Goal: Task Accomplishment & Management: Use online tool/utility

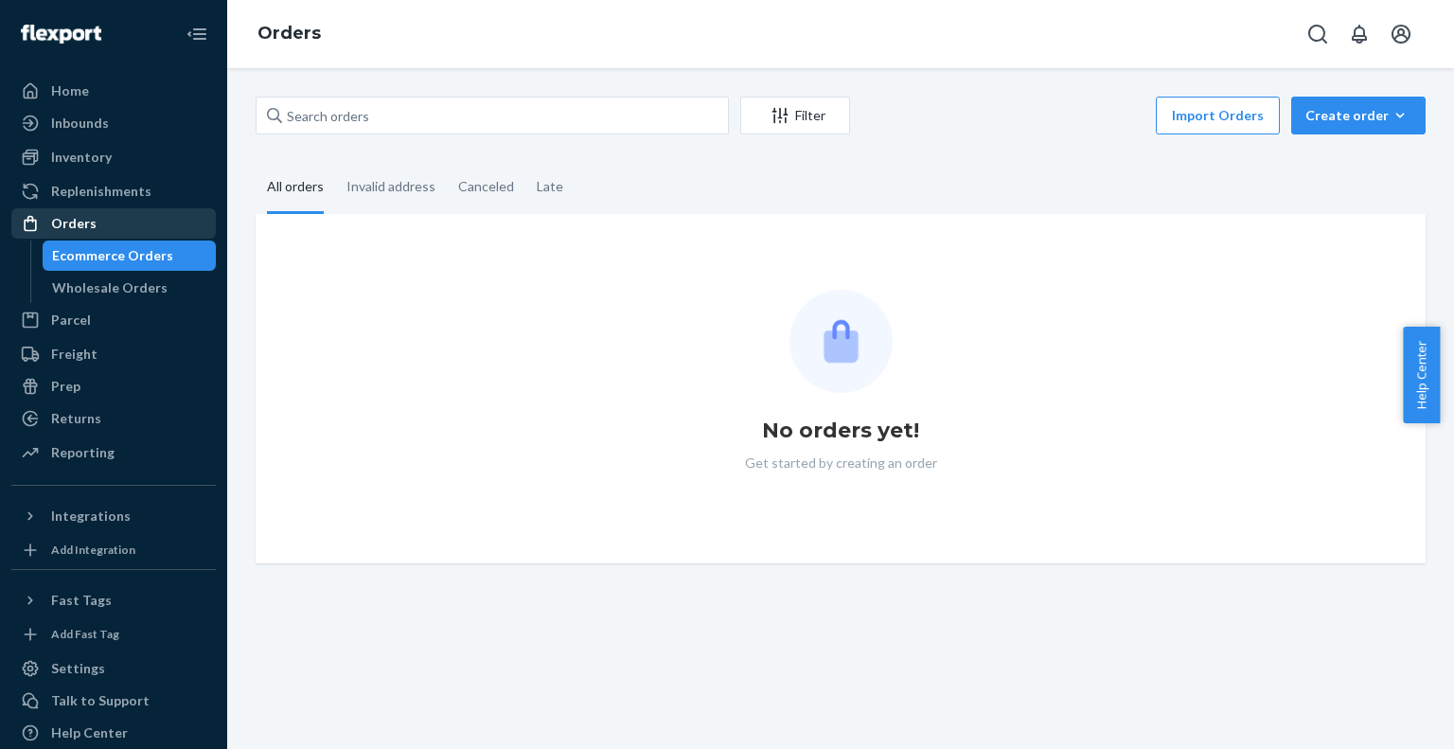
click at [140, 238] on link "Orders" at bounding box center [113, 223] width 204 height 30
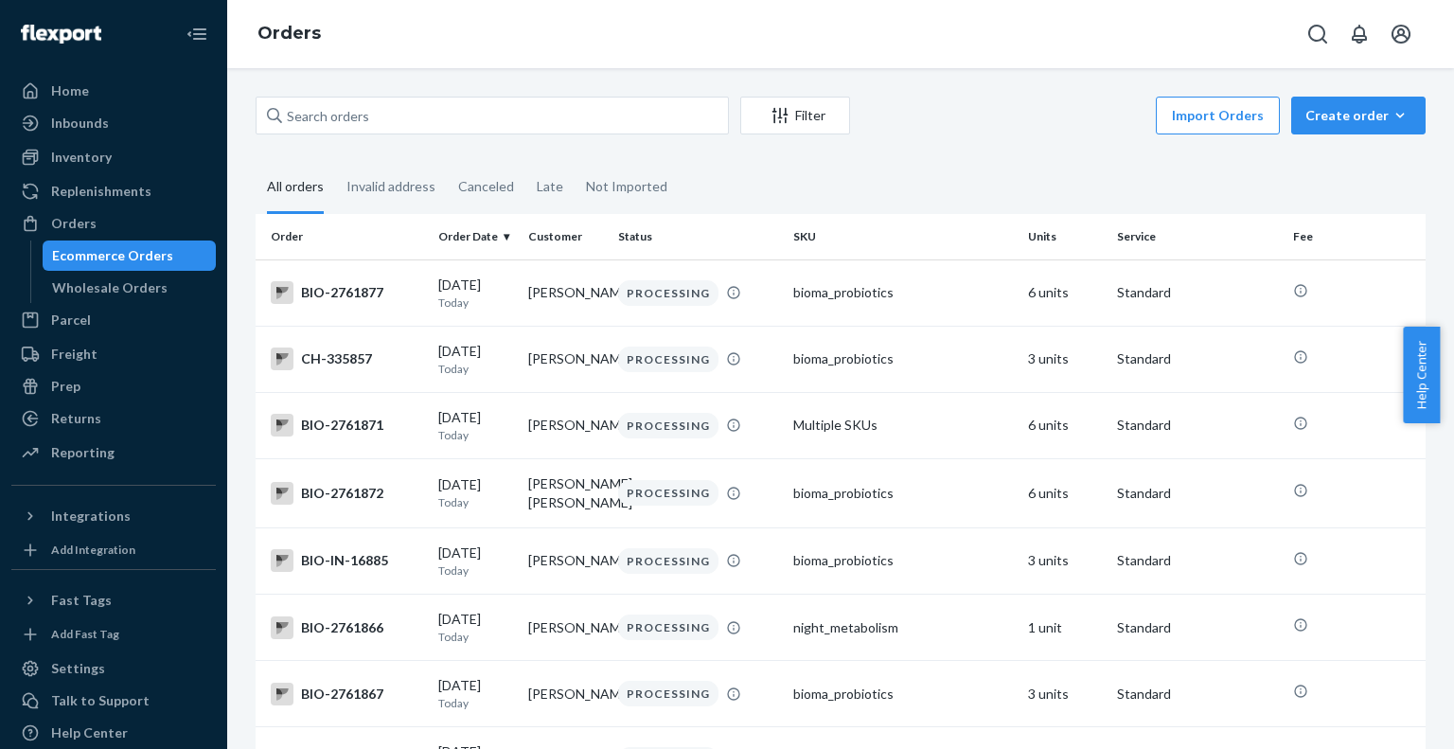
click at [140, 242] on div "Ecommerce Orders" at bounding box center [129, 255] width 170 height 26
click at [417, 119] on input "text" at bounding box center [492, 116] width 473 height 38
paste input "4196641"
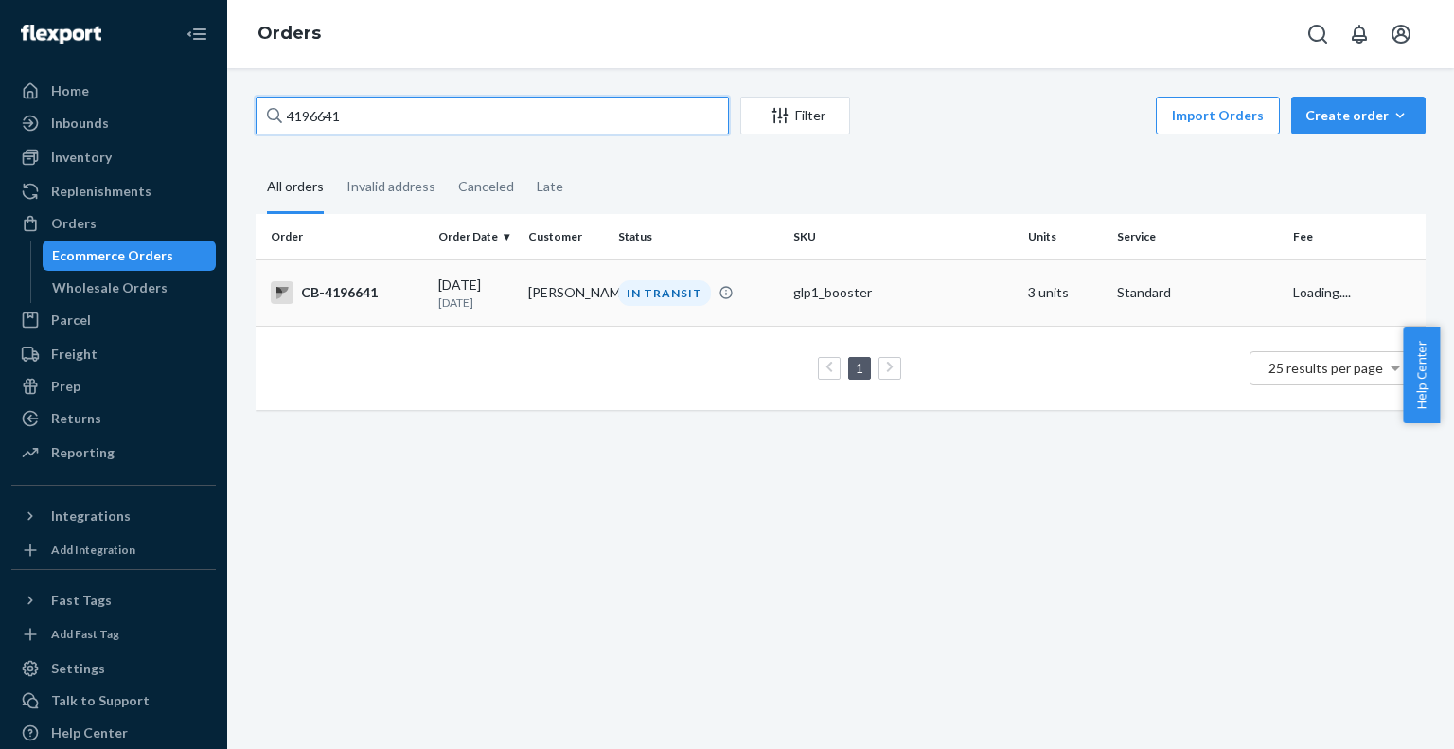
type input "4196641"
click at [534, 298] on td "[PERSON_NAME]" at bounding box center [566, 292] width 90 height 66
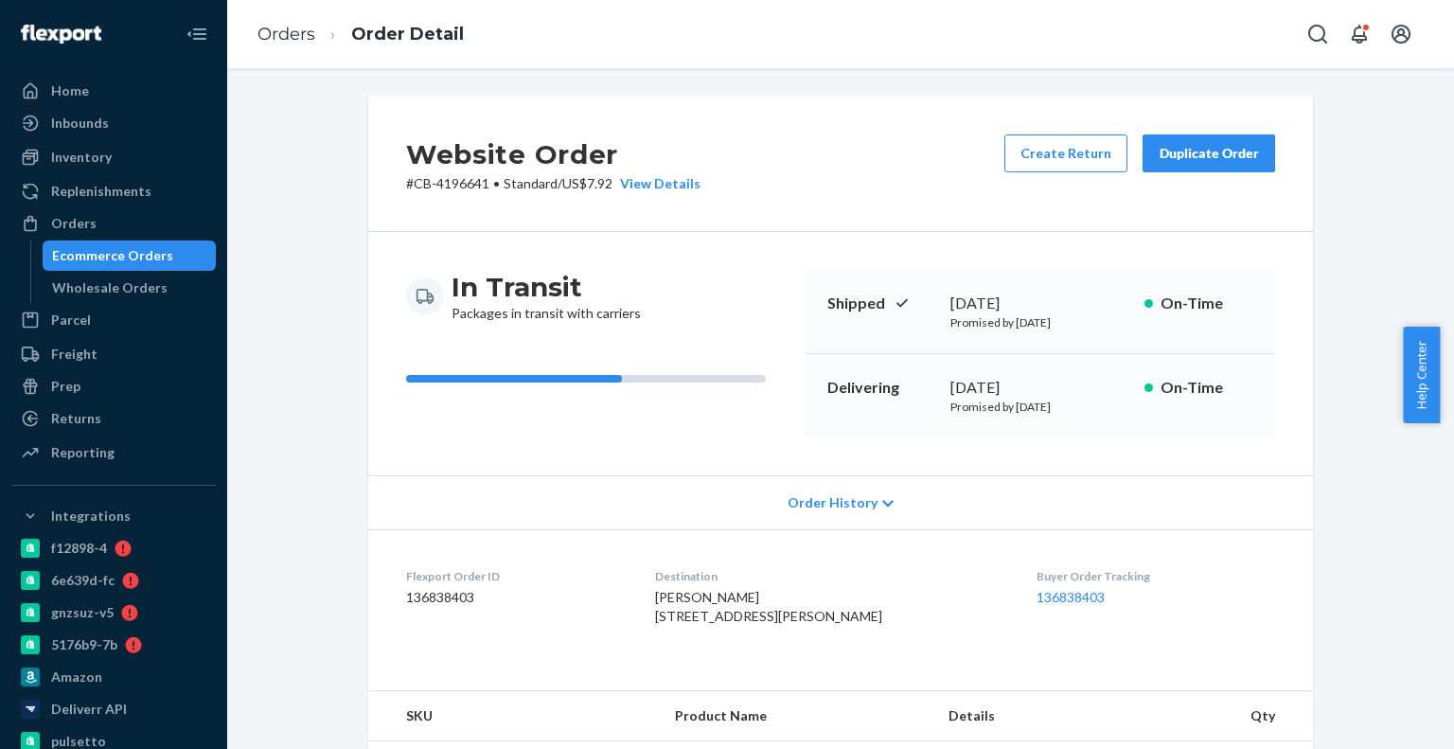
click at [154, 246] on div "Ecommerce Orders" at bounding box center [112, 255] width 121 height 19
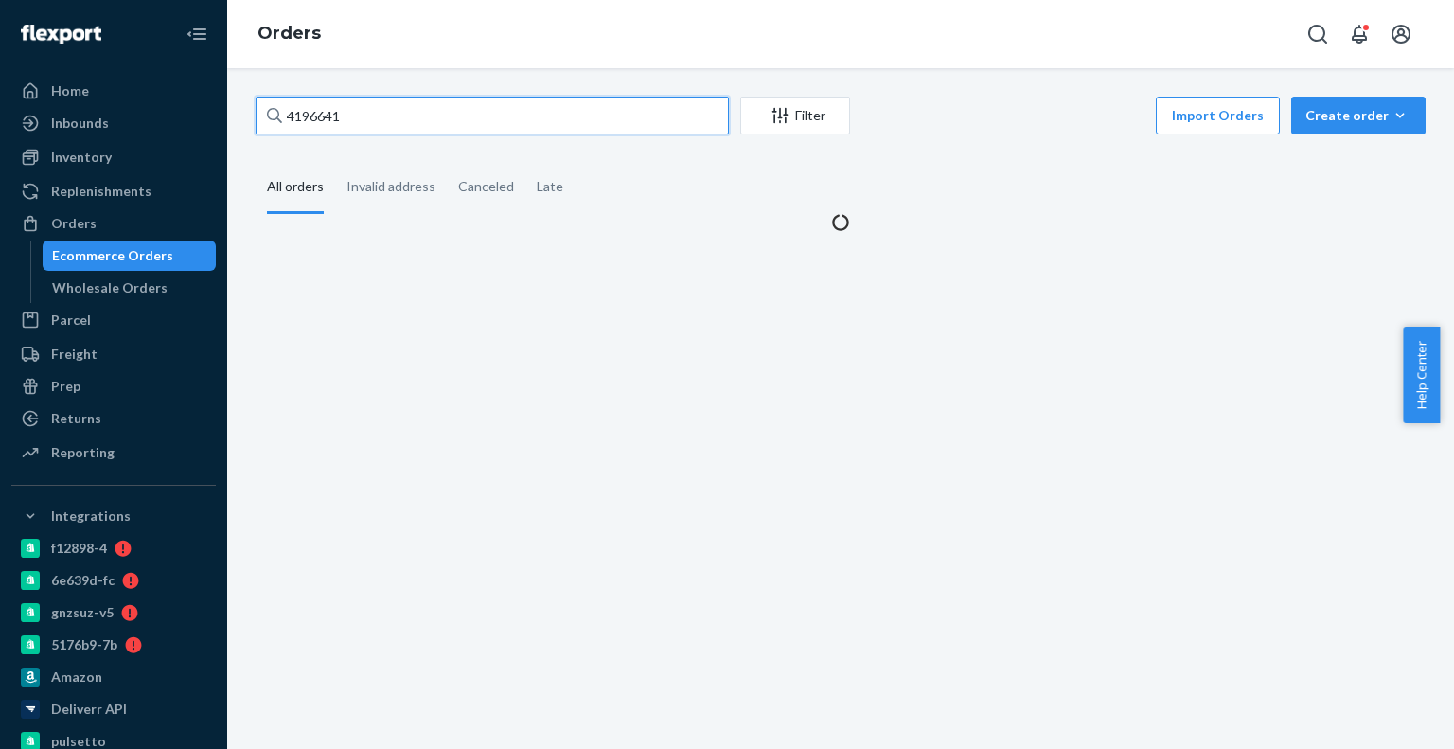
click at [447, 115] on input "4196641" at bounding box center [492, 116] width 473 height 38
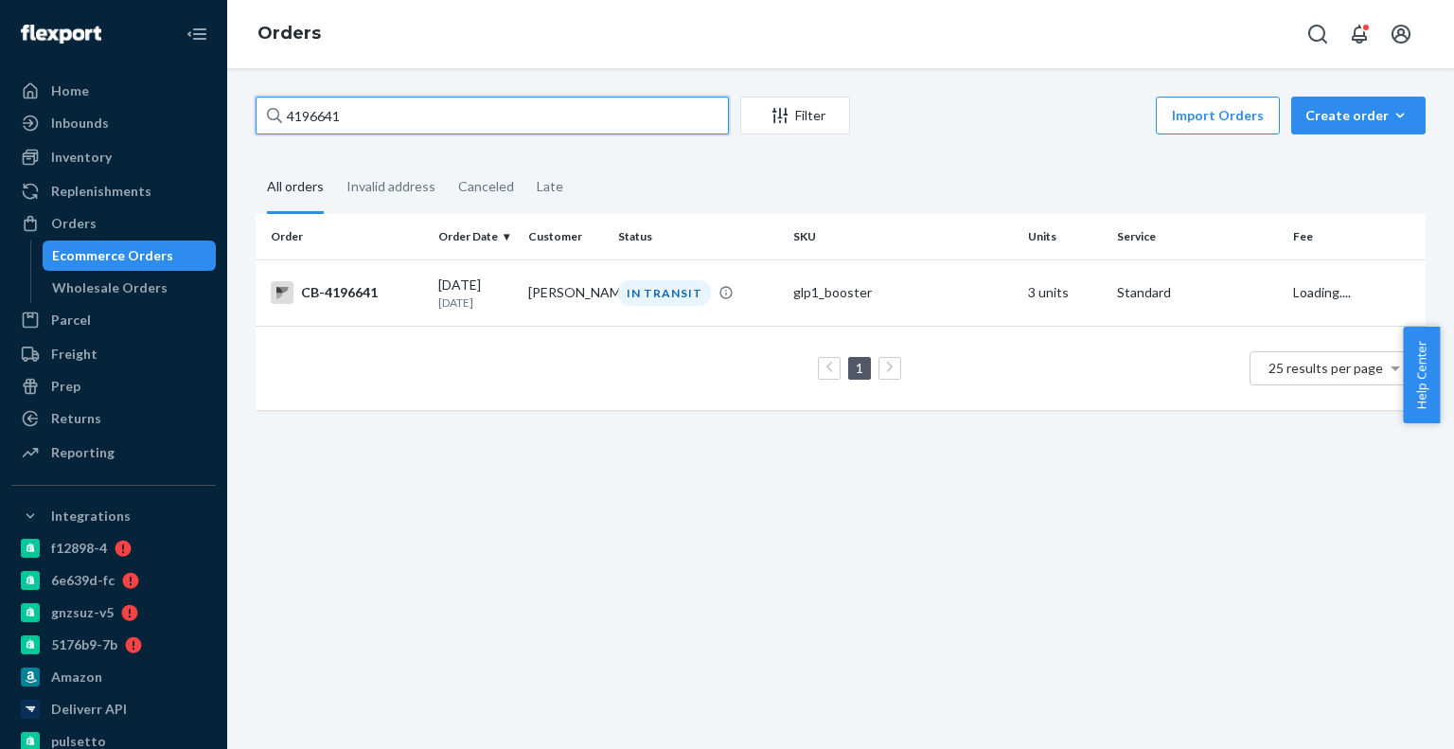
click at [447, 115] on input "4196641" at bounding box center [492, 116] width 473 height 38
click at [396, 278] on td "CB-4196641" at bounding box center [343, 292] width 175 height 66
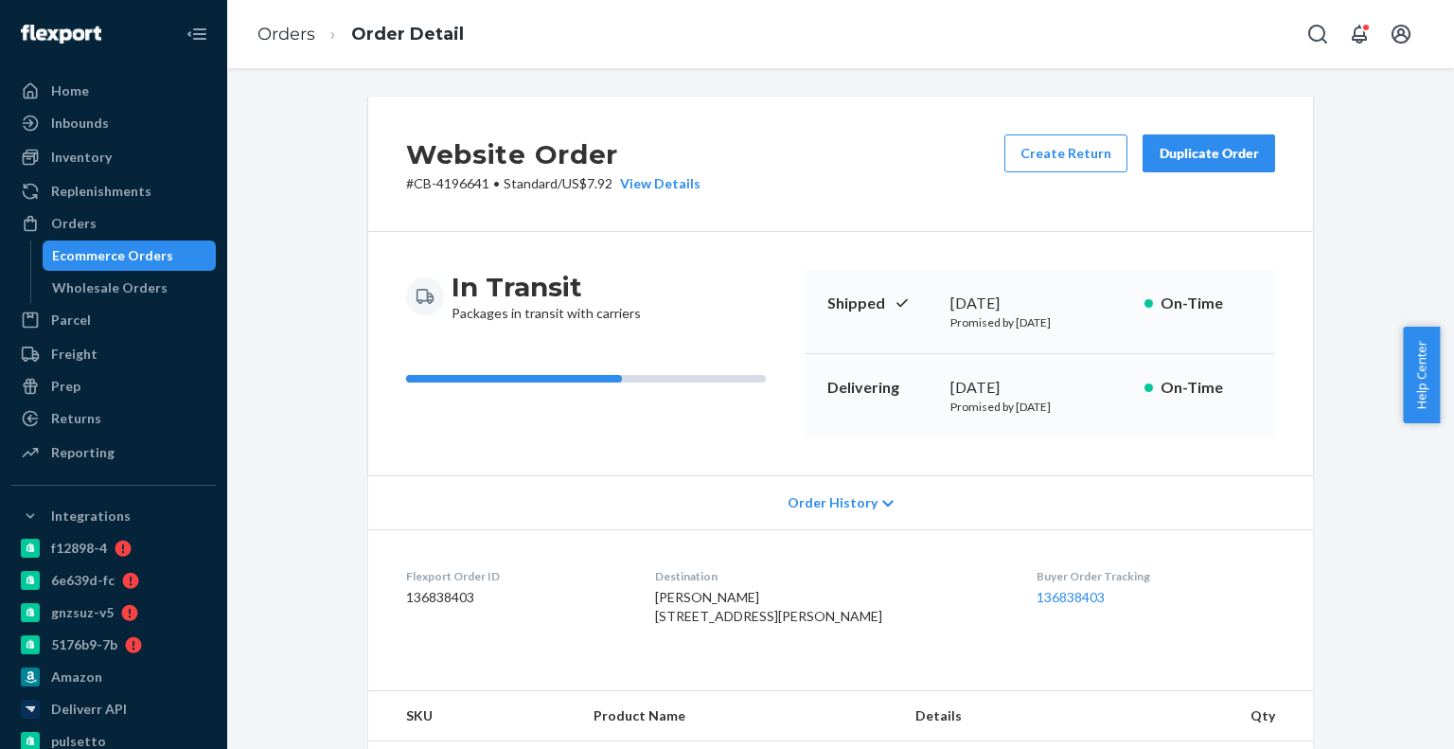
click at [1075, 173] on div "Create Return Duplicate Order" at bounding box center [1140, 163] width 286 height 59
click at [1080, 168] on button "Create Return" at bounding box center [1065, 153] width 123 height 38
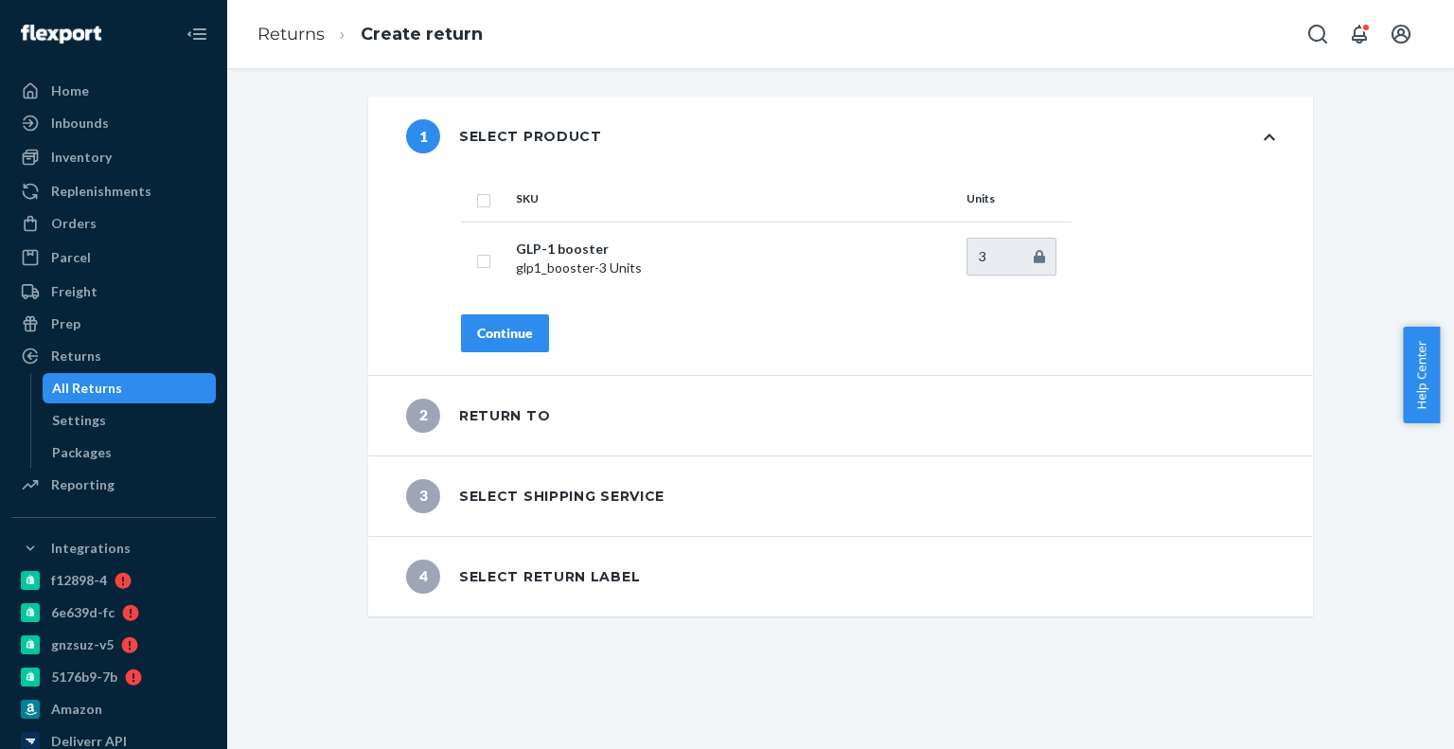
drag, startPoint x: 465, startPoint y: 181, endPoint x: 467, endPoint y: 196, distance: 15.3
click at [465, 184] on th at bounding box center [484, 198] width 47 height 45
click at [476, 203] on input "checkbox" at bounding box center [483, 198] width 15 height 20
checkbox input "true"
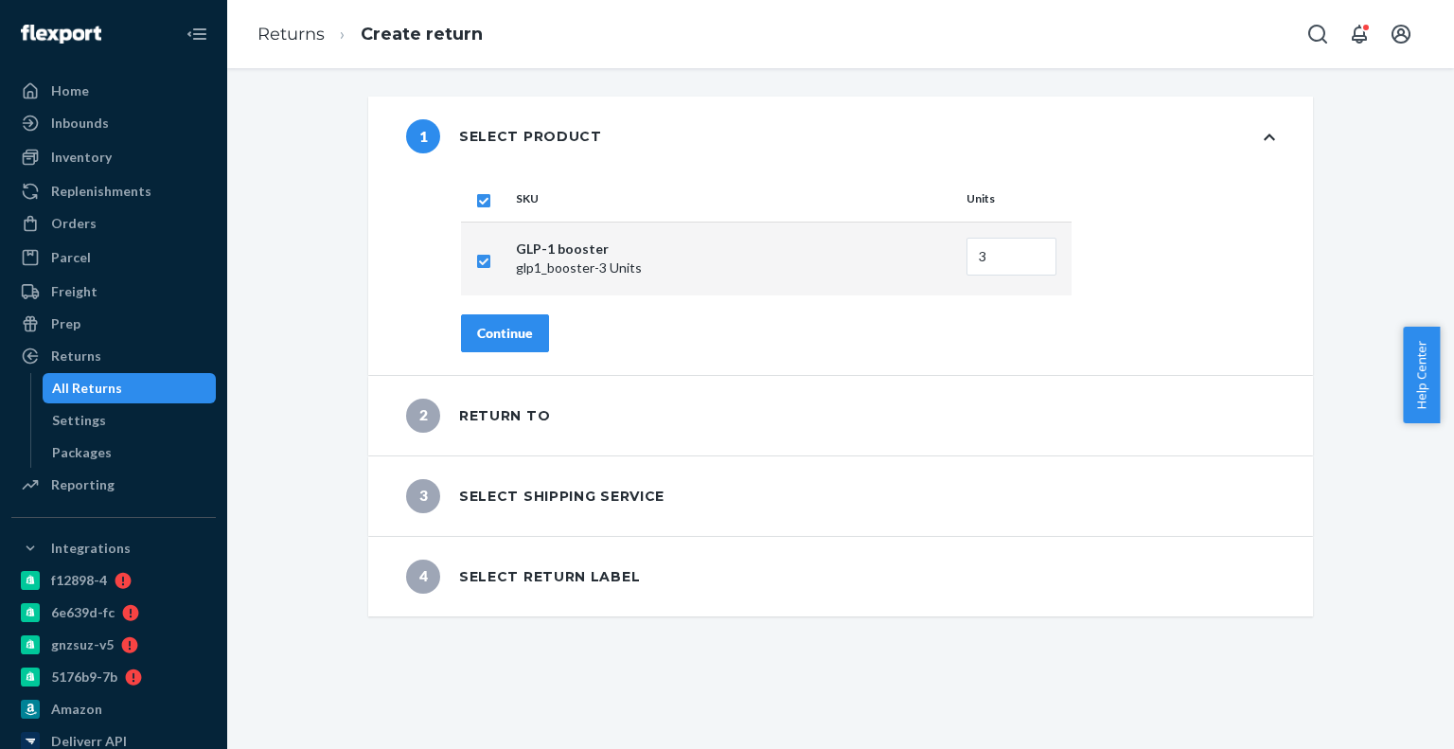
drag, startPoint x: 487, startPoint y: 303, endPoint x: 487, endPoint y: 327, distance: 24.6
click at [487, 321] on div "SKU Units GLP-1 booster glp1_booster - 3 Units 3 Continue" at bounding box center [868, 275] width 890 height 199
click at [487, 334] on div "Continue" at bounding box center [505, 333] width 56 height 19
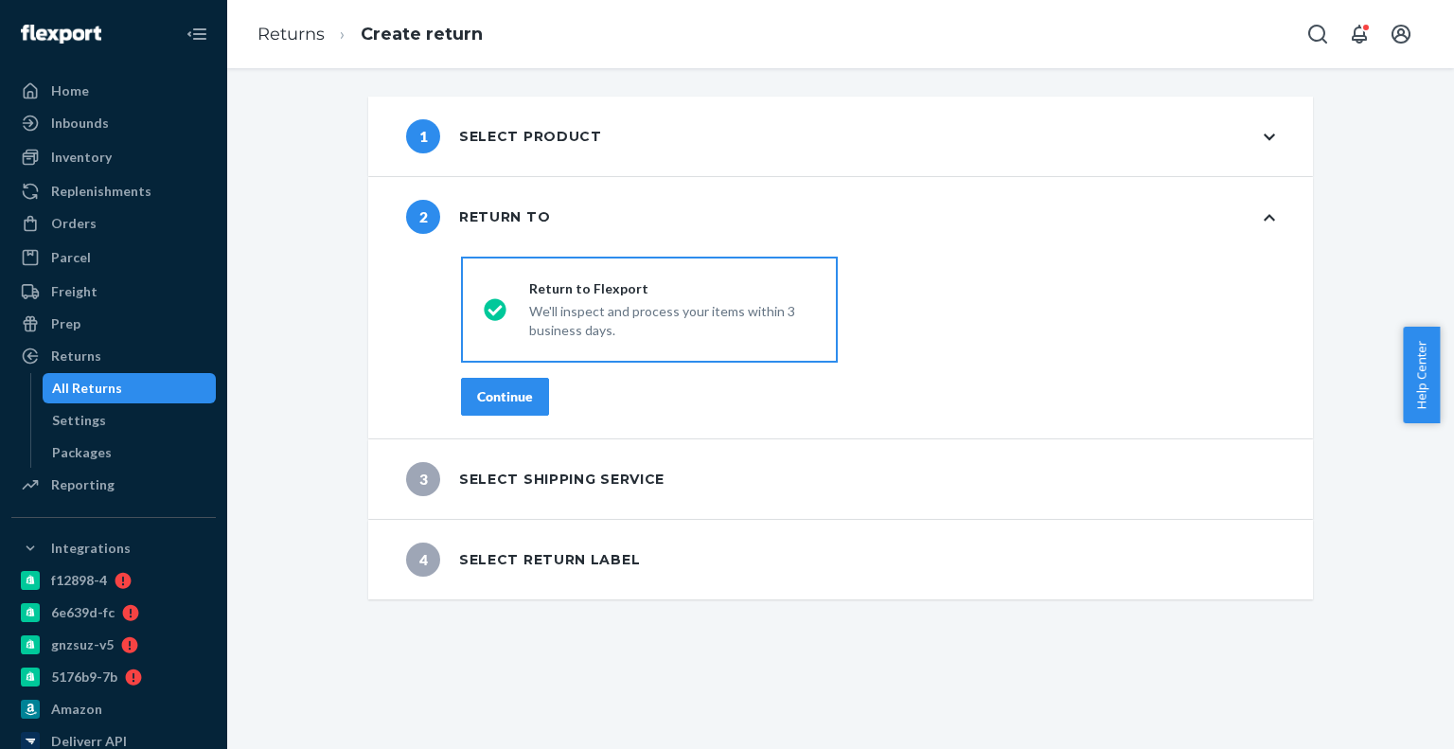
click at [499, 411] on button "Continue" at bounding box center [505, 397] width 88 height 38
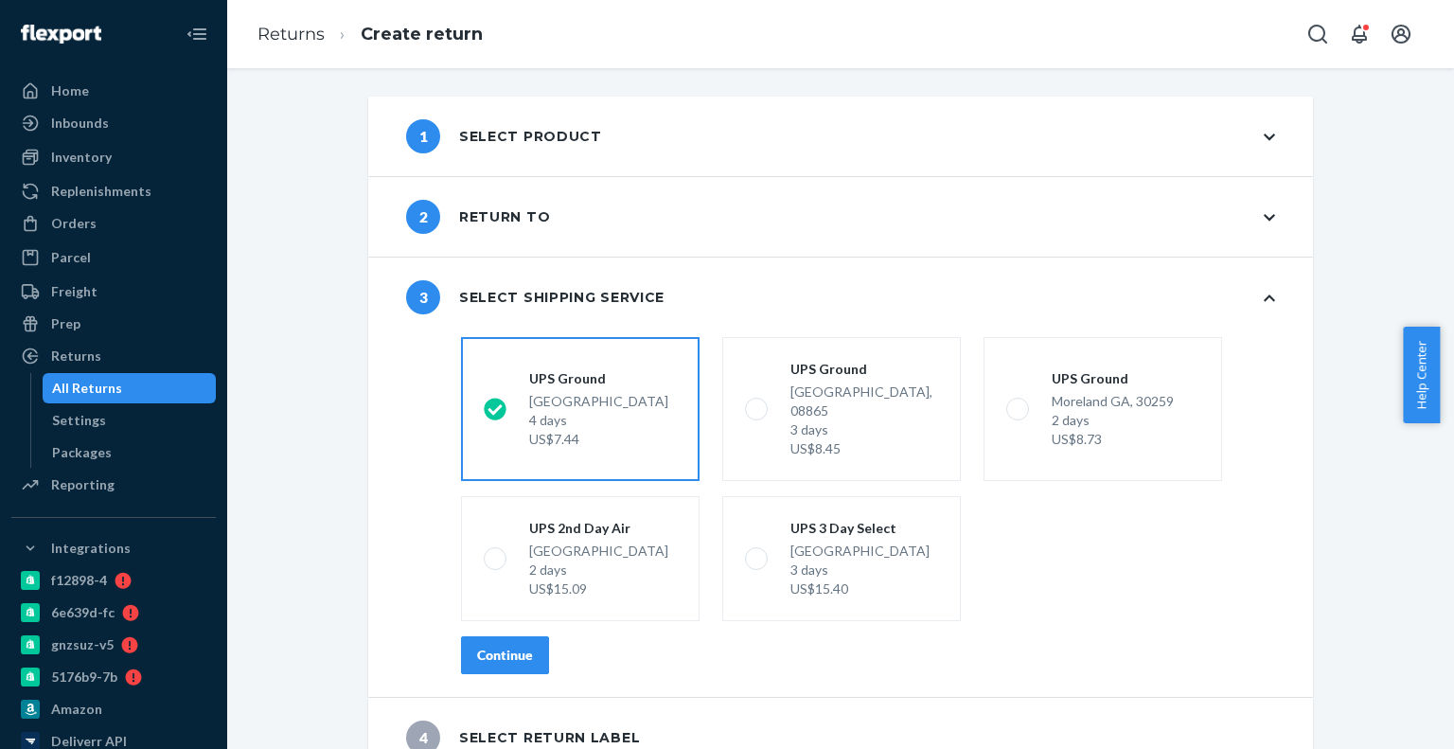
click at [533, 636] on button "Continue" at bounding box center [505, 655] width 88 height 38
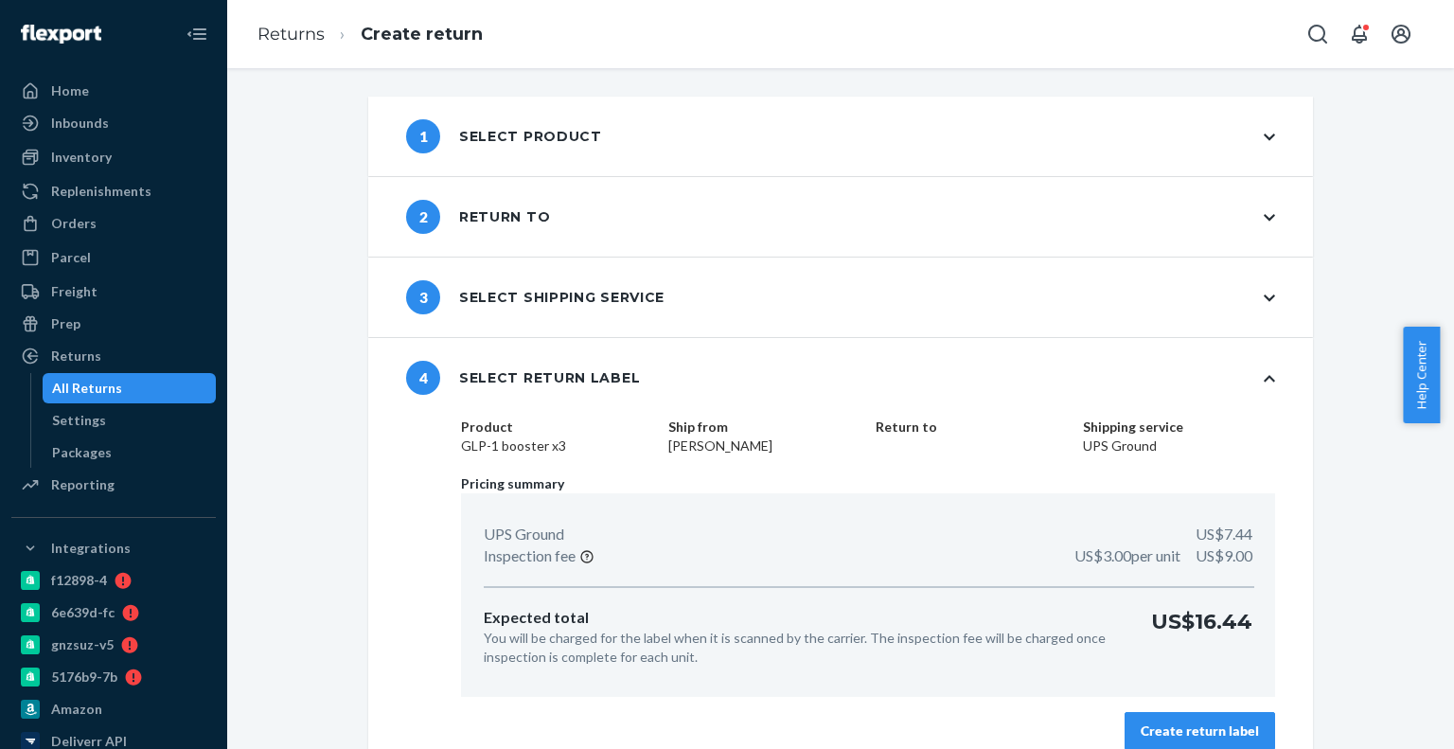
drag, startPoint x: 1139, startPoint y: 707, endPoint x: 1140, endPoint y: 723, distance: 16.1
click at [1140, 709] on div "Product GLP-1 booster x3 Ship from [PERSON_NAME] Return to Shipping service UPS…" at bounding box center [868, 594] width 890 height 355
click at [1140, 723] on div "Create return label" at bounding box center [1199, 730] width 118 height 19
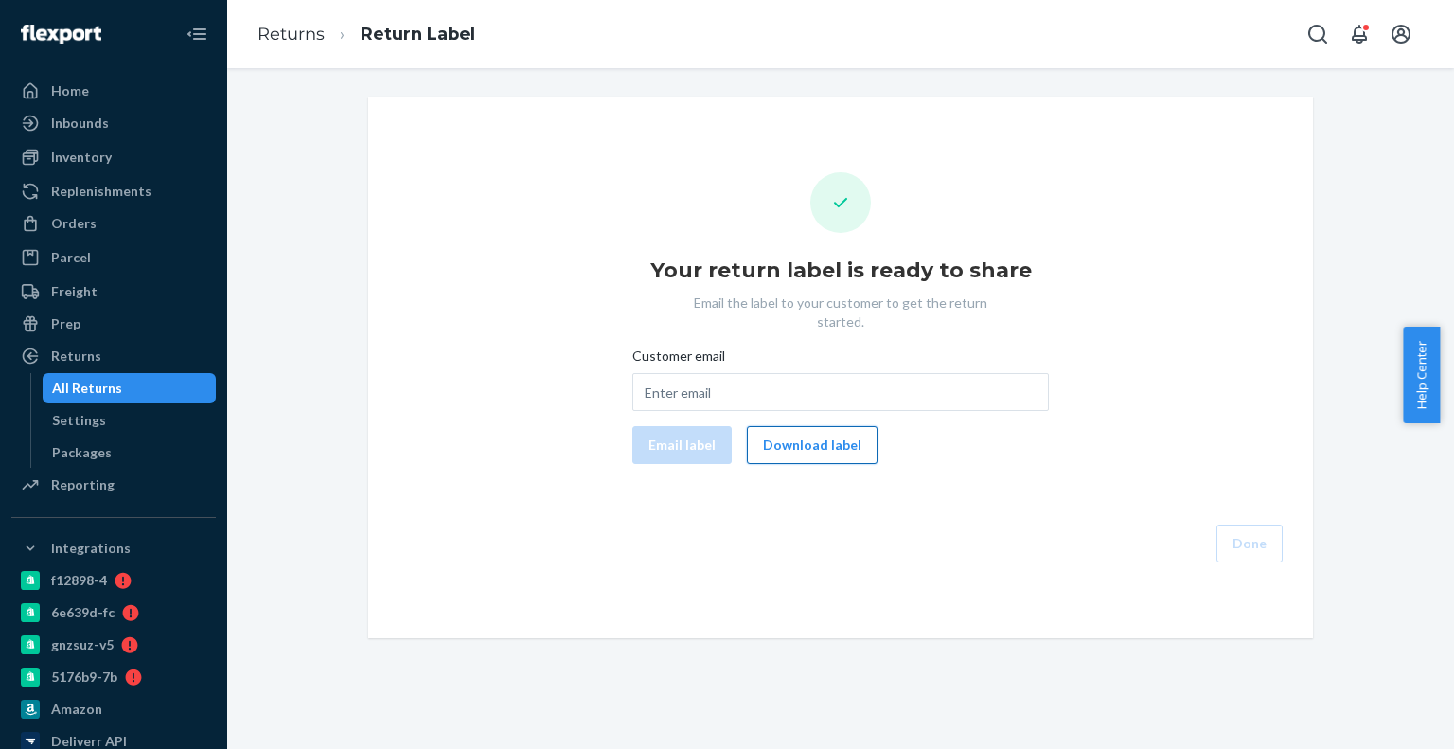
click at [750, 443] on button "Download label" at bounding box center [812, 445] width 131 height 38
